Goal: Task Accomplishment & Management: Complete application form

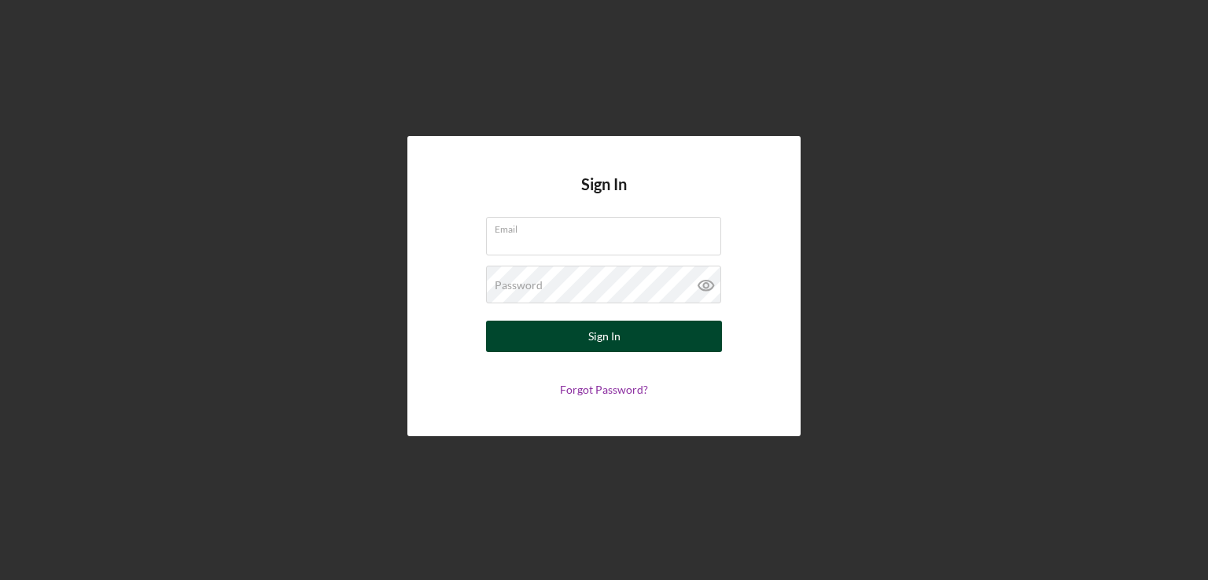
type input "[EMAIL_ADDRESS][DOMAIN_NAME]"
click at [673, 340] on button "Sign In" at bounding box center [604, 336] width 236 height 31
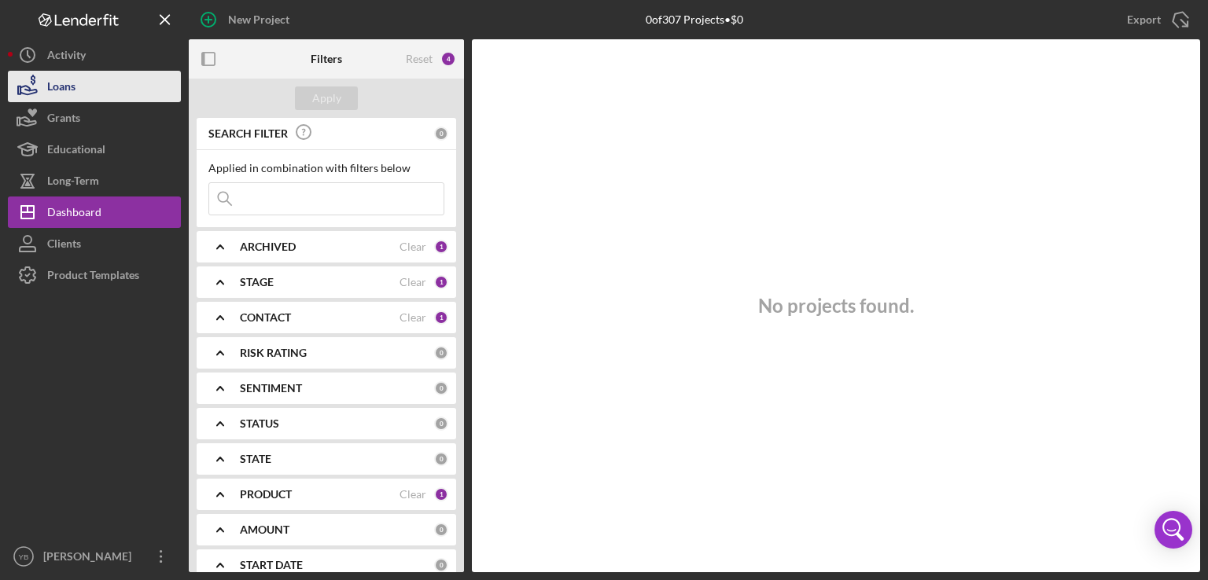
click at [74, 88] on div "Loans" at bounding box center [61, 88] width 28 height 35
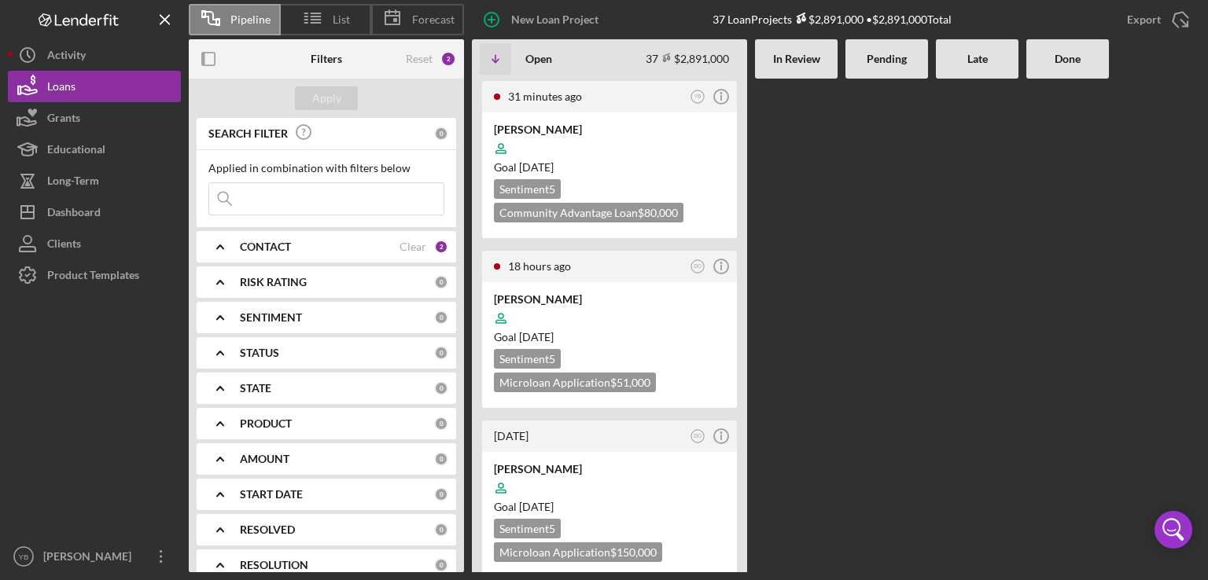
click at [946, 243] on div at bounding box center [977, 326] width 83 height 494
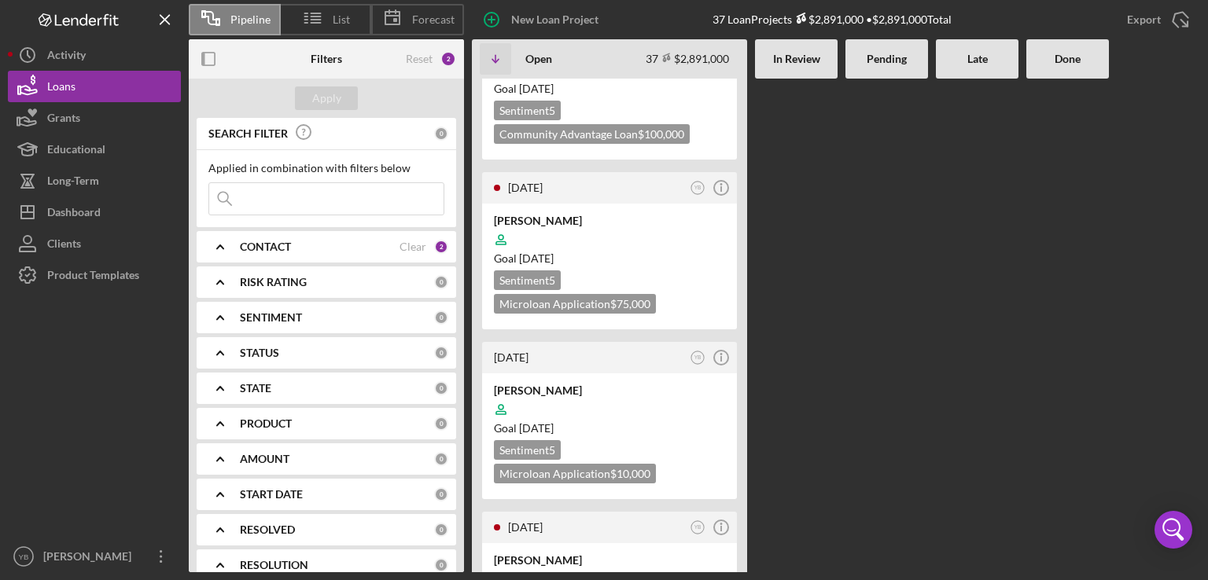
scroll to position [2359, 0]
click at [623, 563] on div at bounding box center [609, 578] width 231 height 30
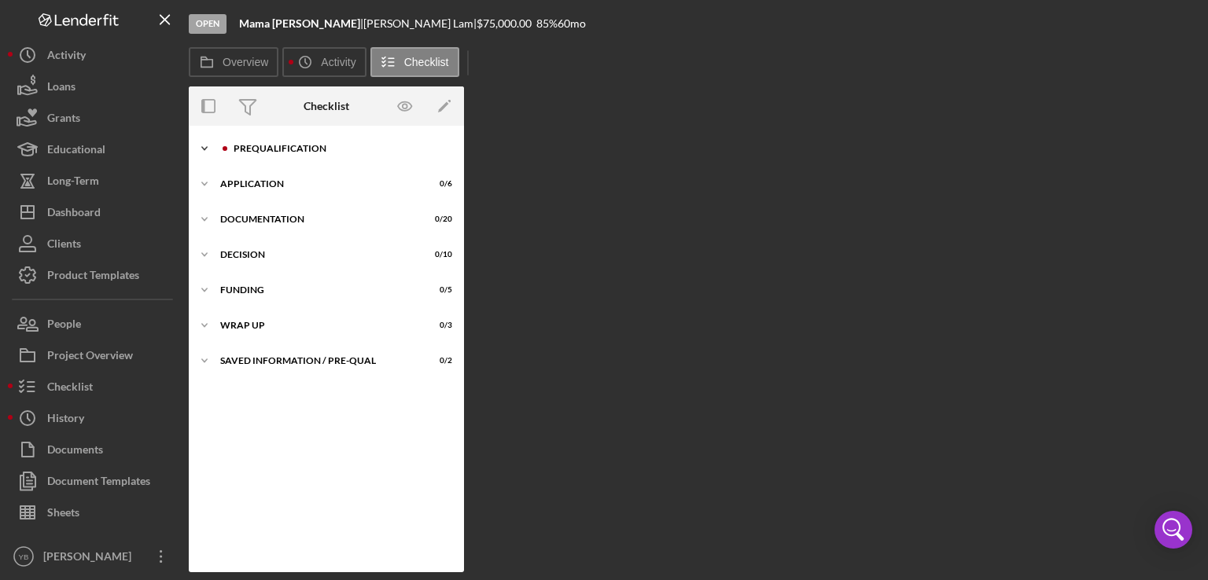
click at [278, 141] on div "Icon/Expander Prequalification 0 / 9" at bounding box center [326, 148] width 275 height 31
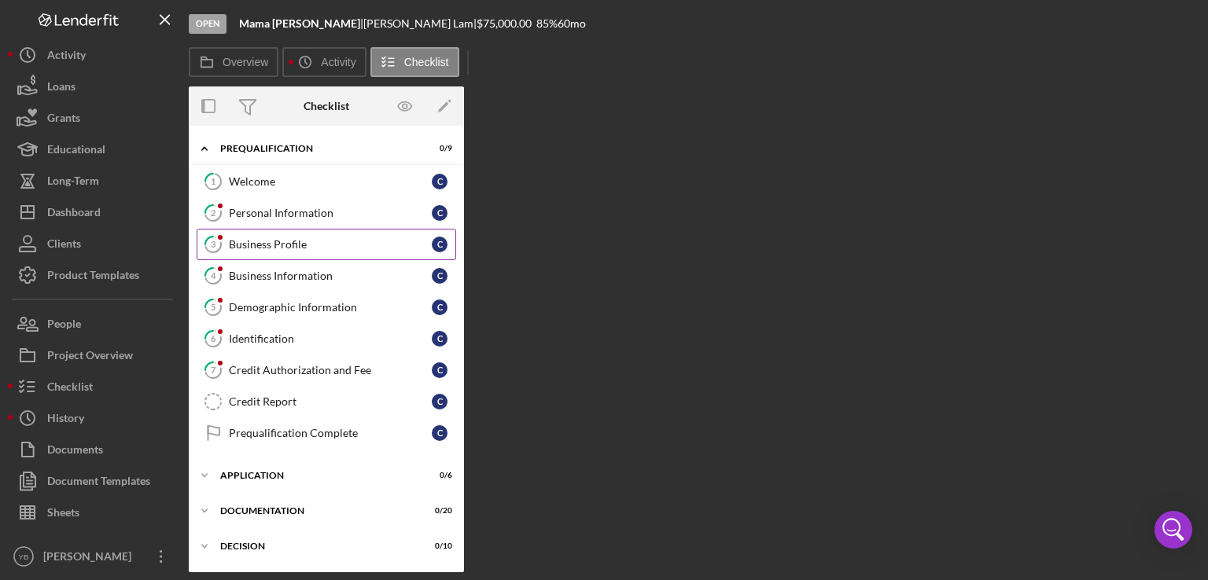
click at [286, 249] on div "Business Profile" at bounding box center [330, 244] width 203 height 13
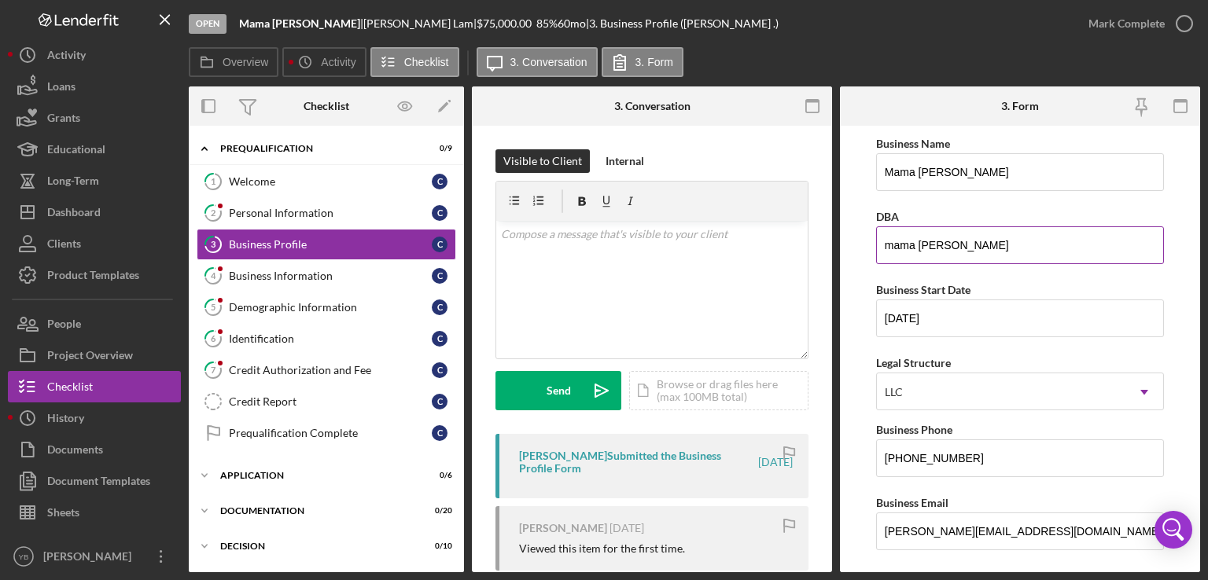
click at [908, 251] on input "mama [PERSON_NAME]" at bounding box center [1020, 245] width 288 height 38
